Goal: Navigation & Orientation: Find specific page/section

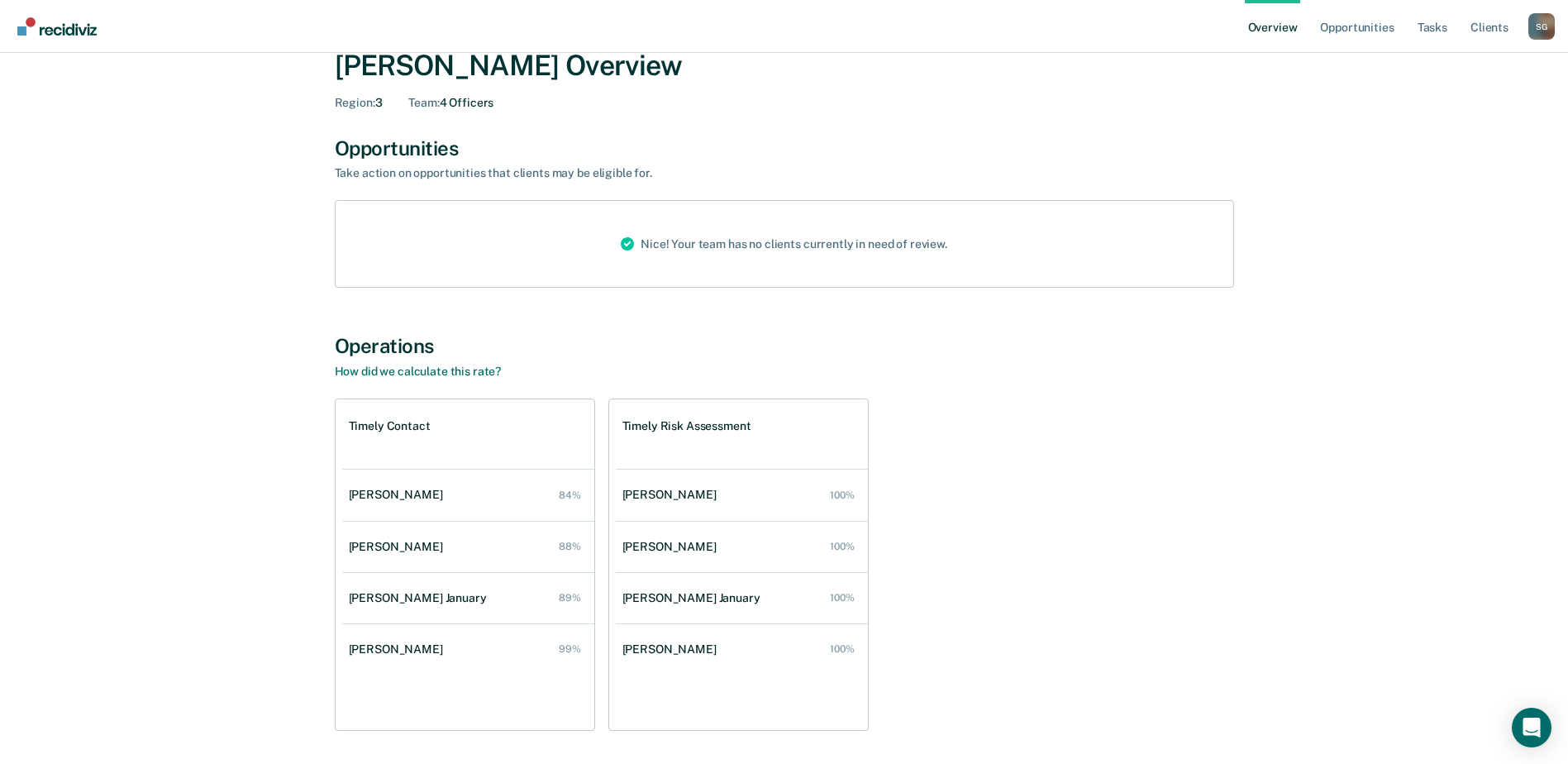
scroll to position [97, 0]
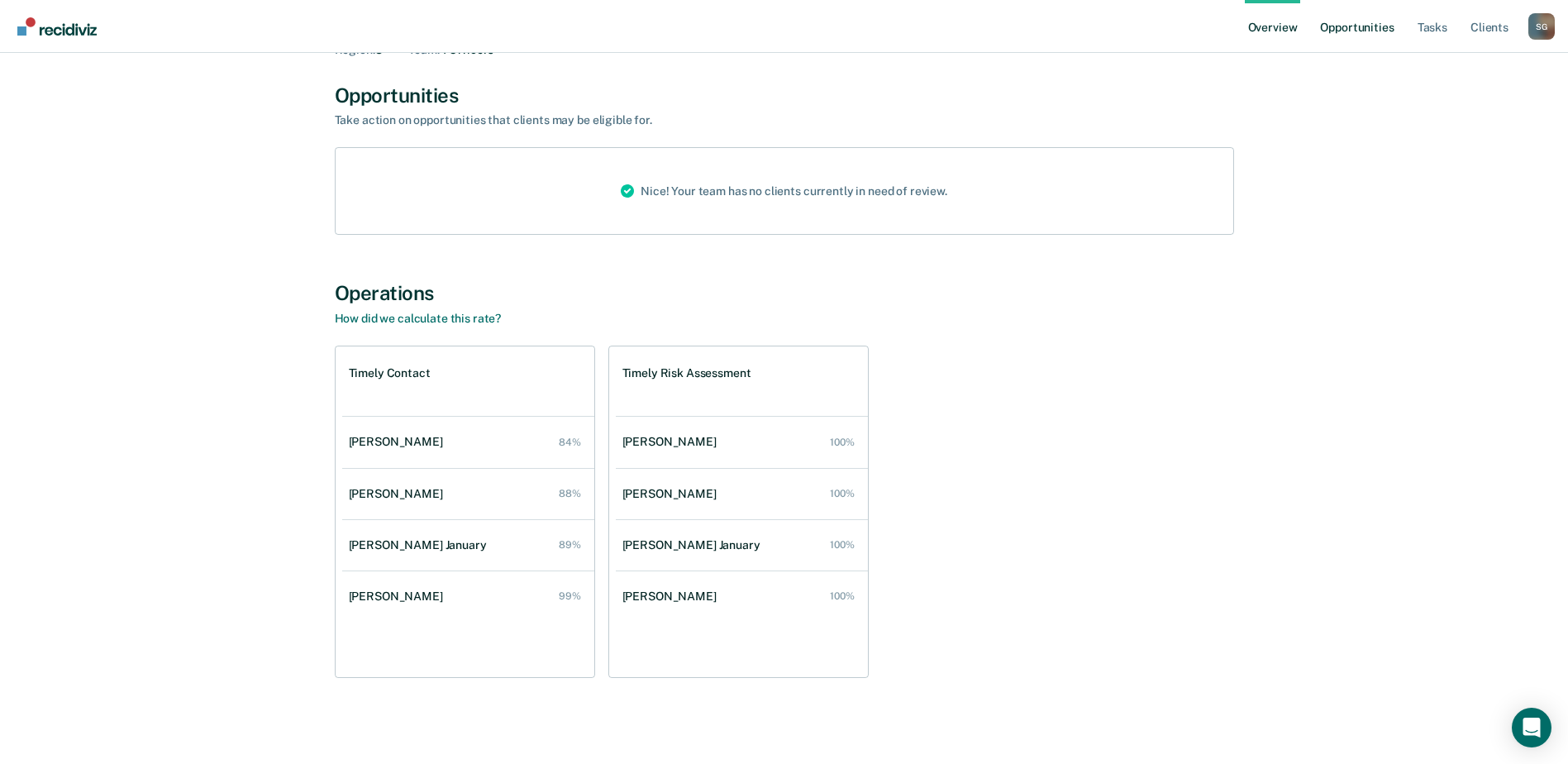
click at [1365, 28] on link "Opportunities" at bounding box center [1357, 26] width 80 height 53
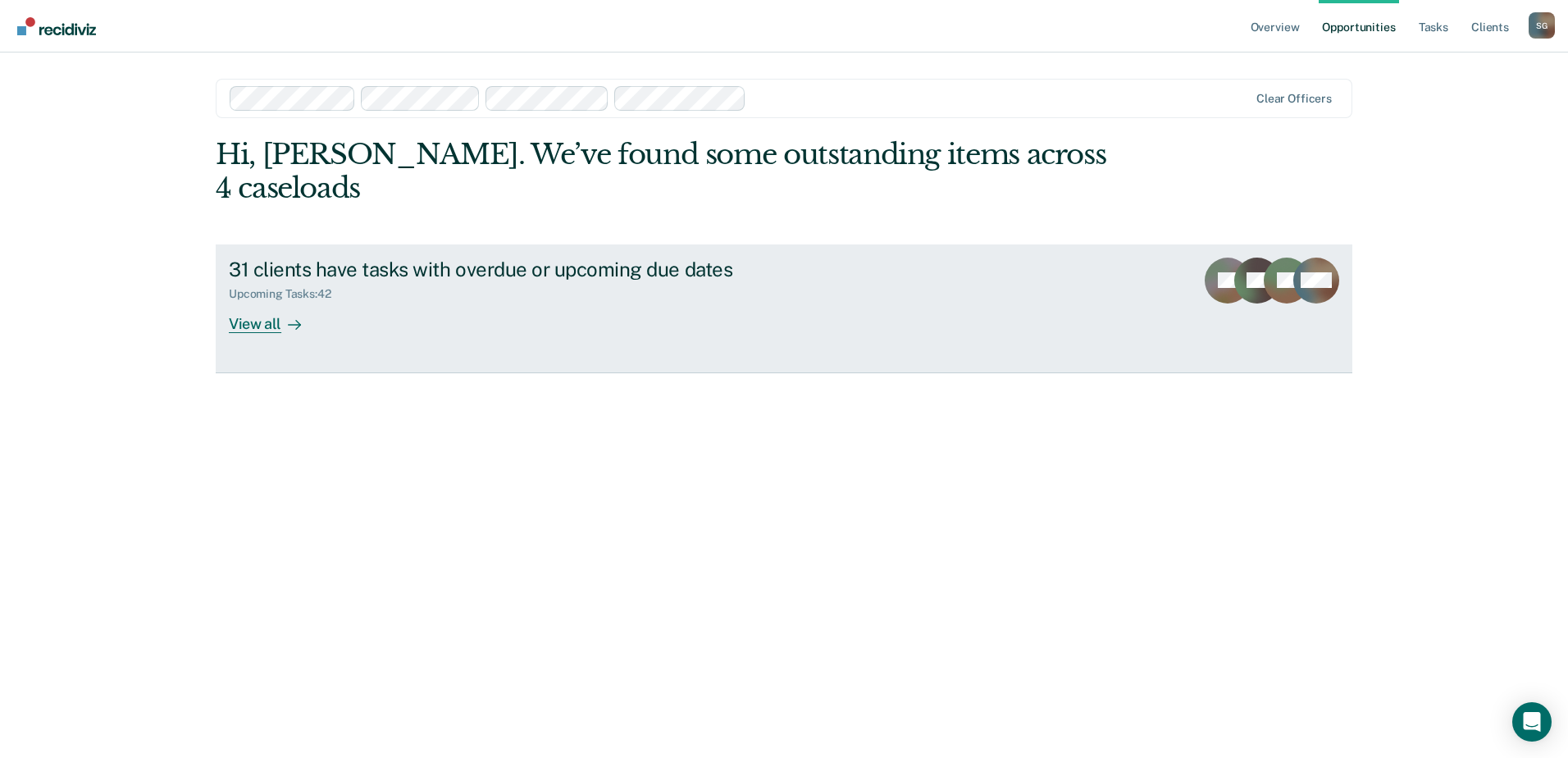
click at [249, 301] on div "View all" at bounding box center [275, 316] width 92 height 32
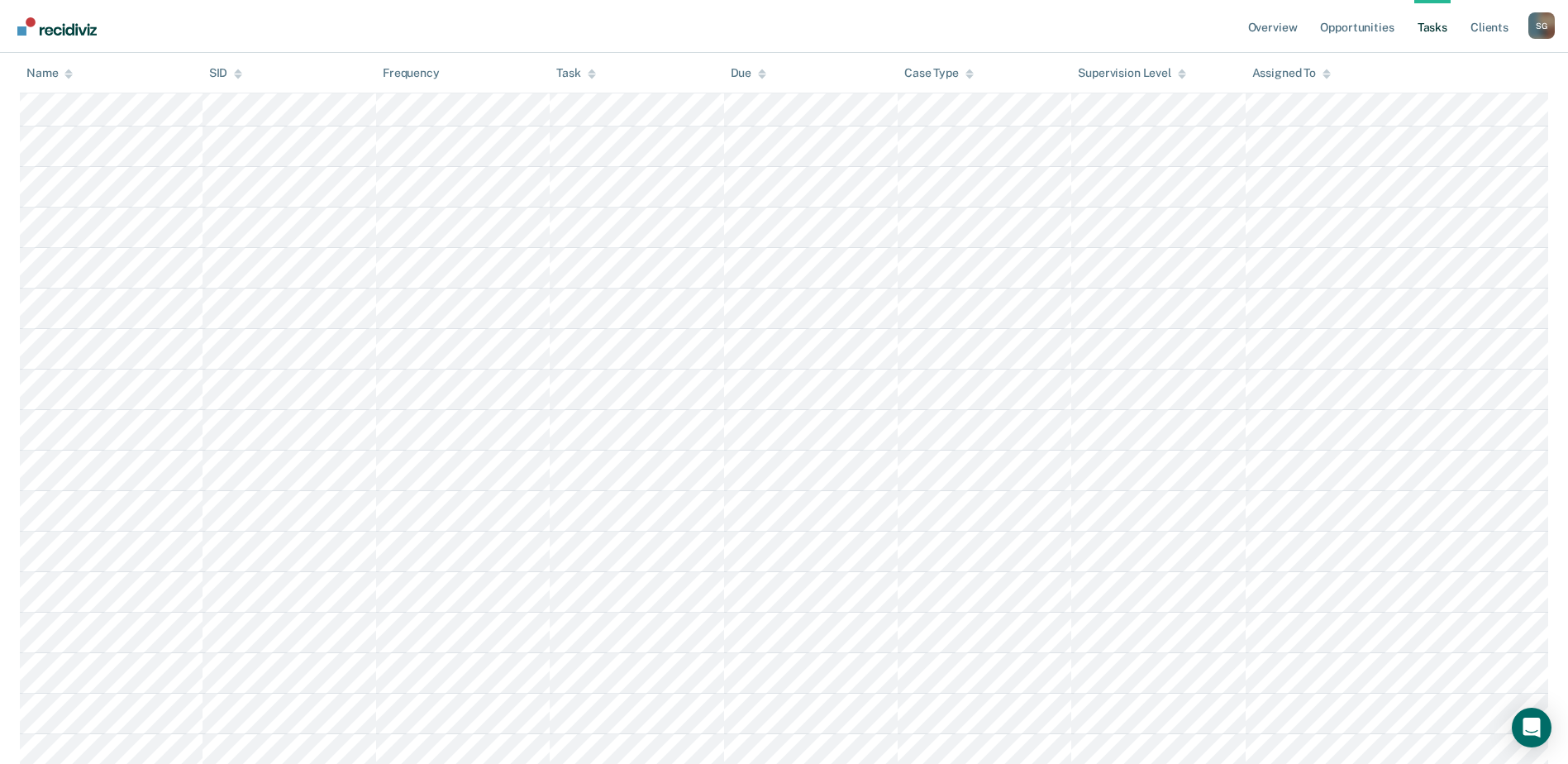
scroll to position [911, 0]
click at [1433, 18] on link "Tasks" at bounding box center [1432, 26] width 37 height 53
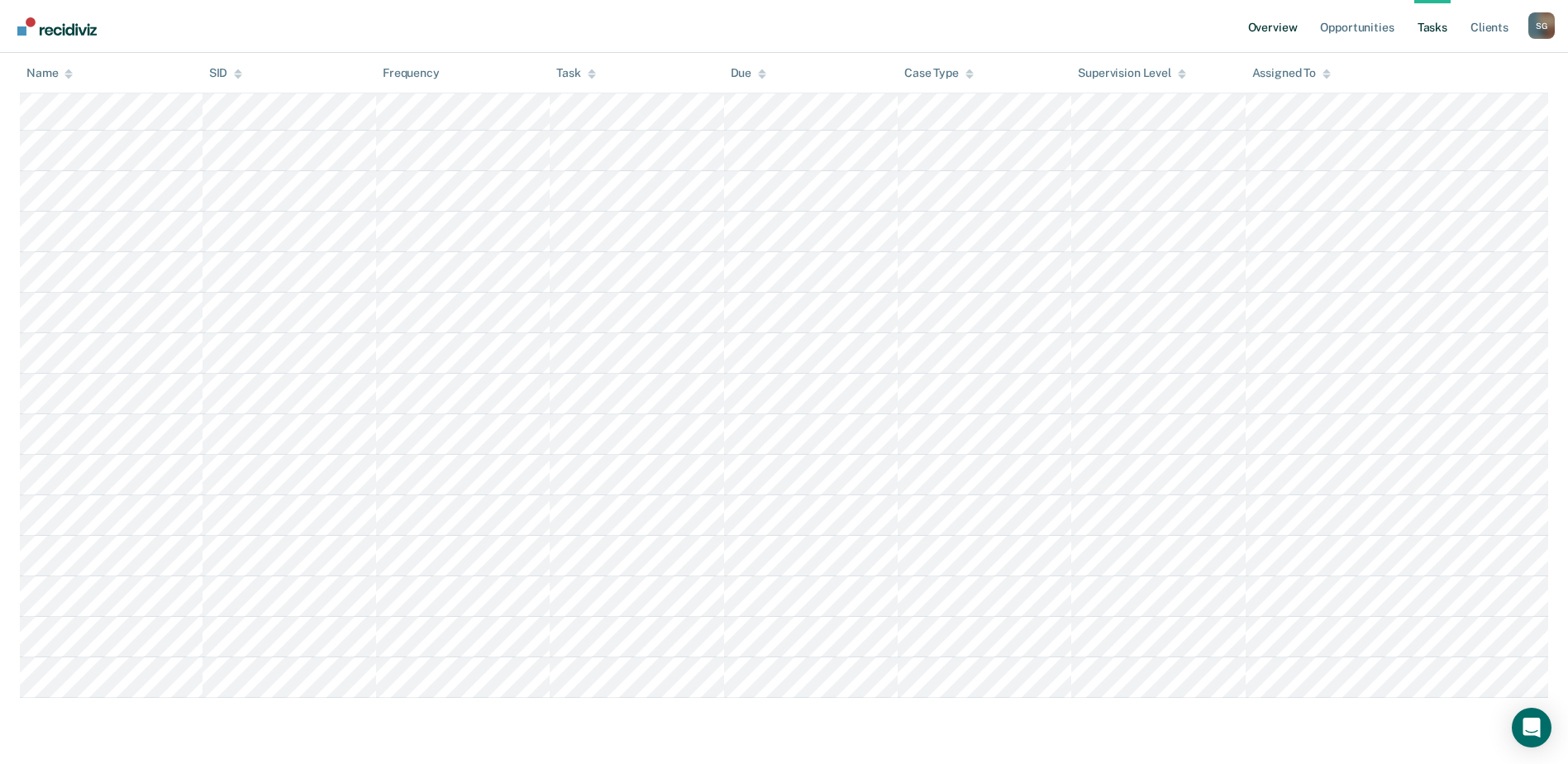
click at [1288, 29] on link "Overview" at bounding box center [1272, 26] width 56 height 53
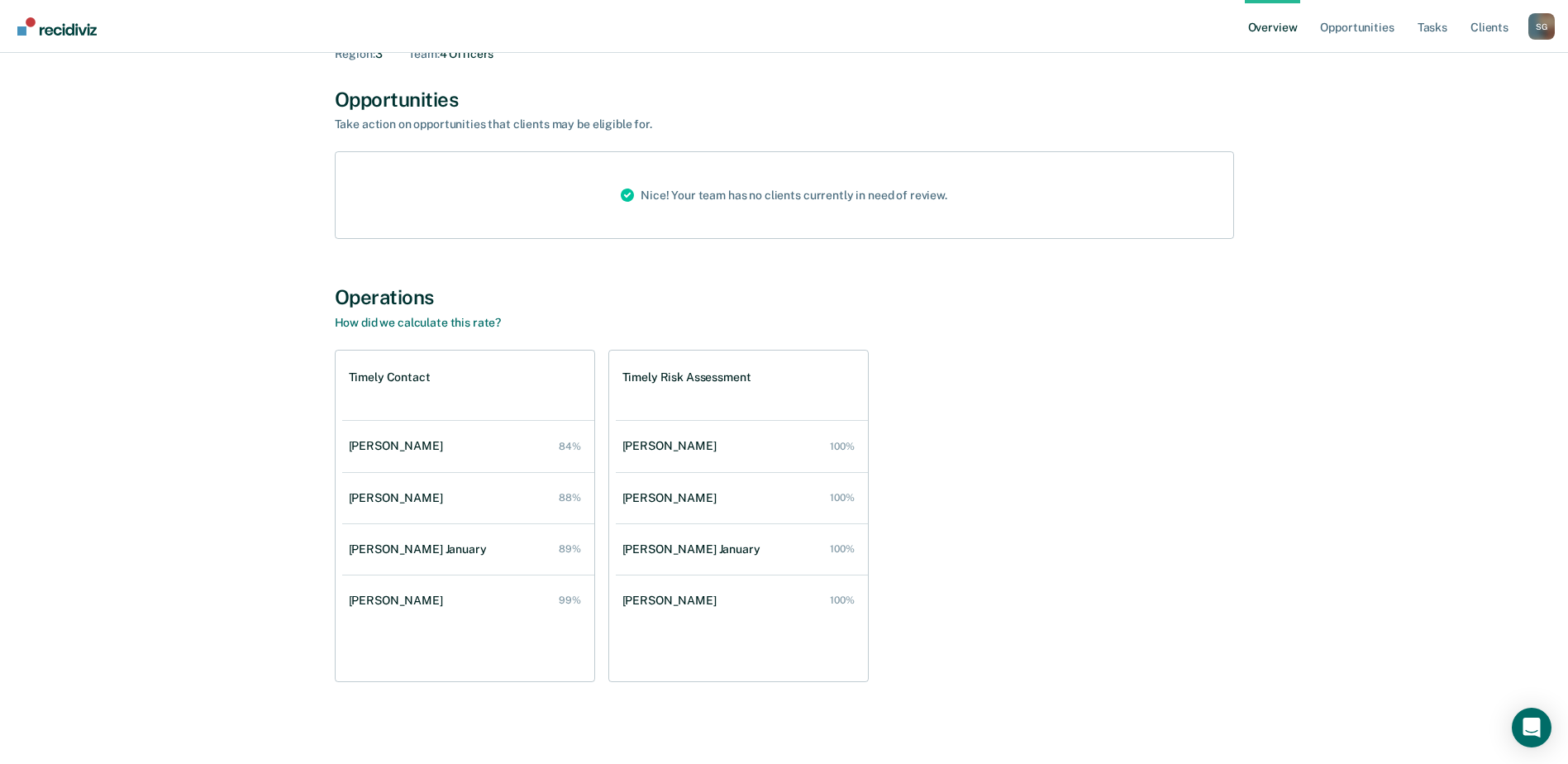
scroll to position [97, 0]
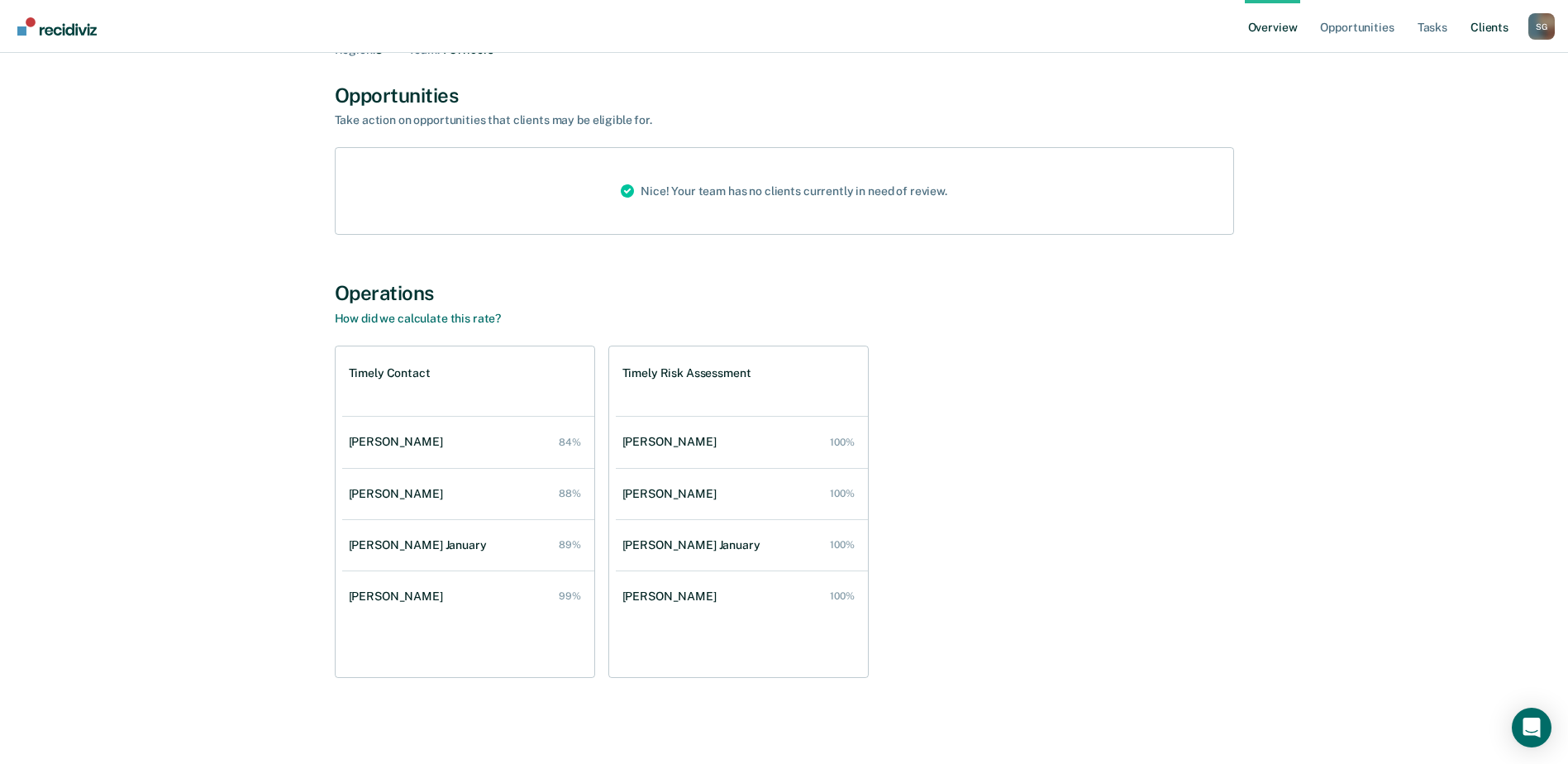
click at [1493, 22] on link "Client s" at bounding box center [1489, 26] width 45 height 53
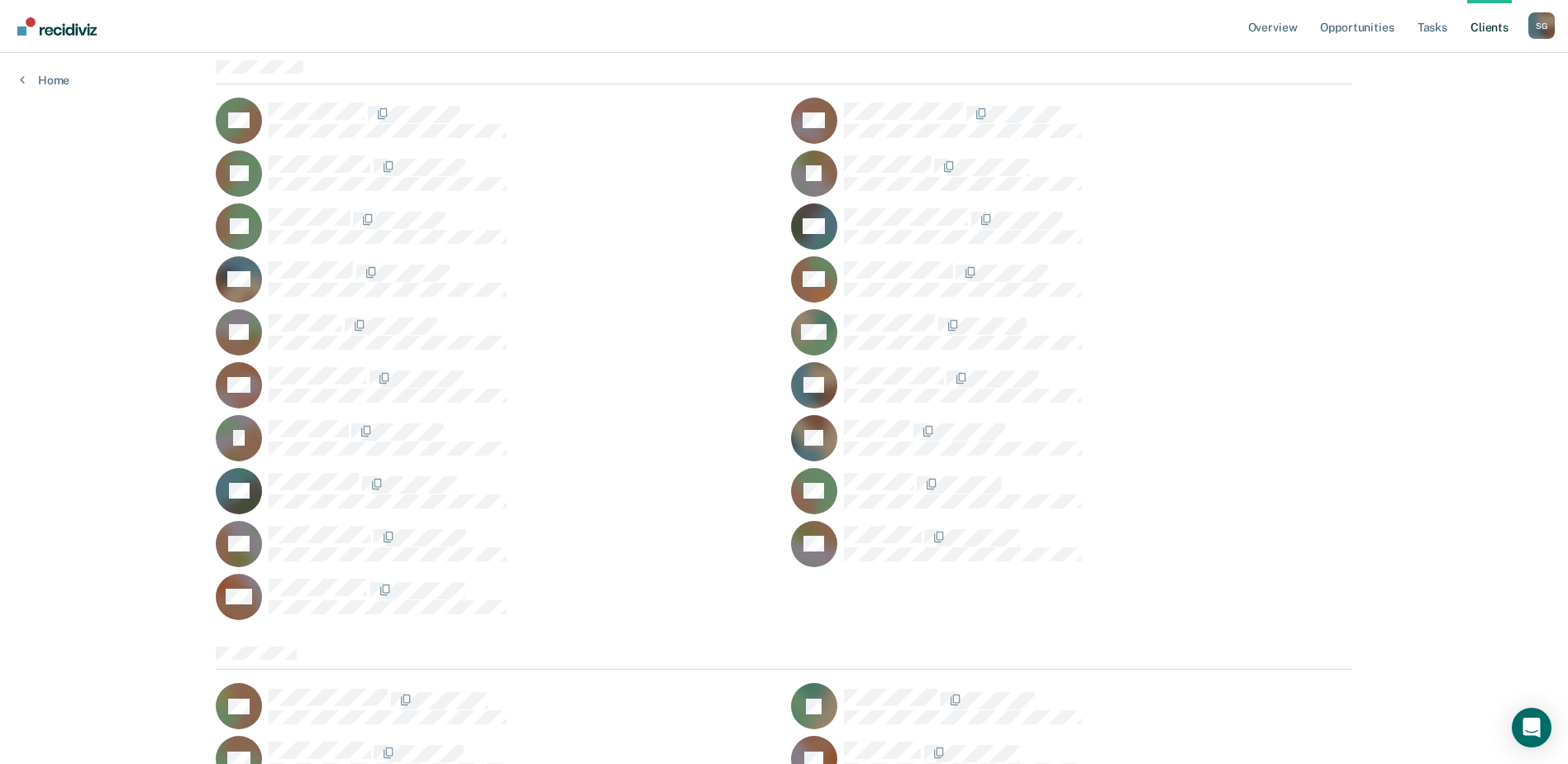
scroll to position [165, 0]
